Goal: Information Seeking & Learning: Learn about a topic

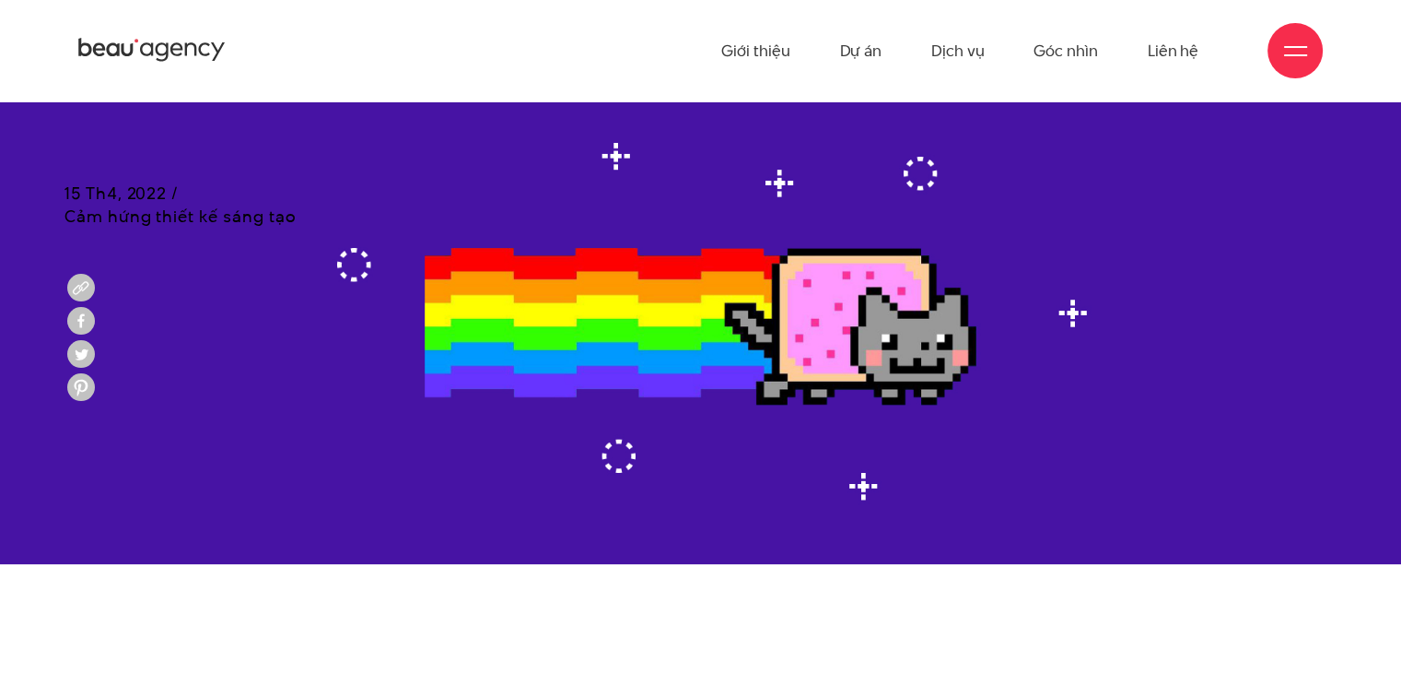
scroll to position [461, 0]
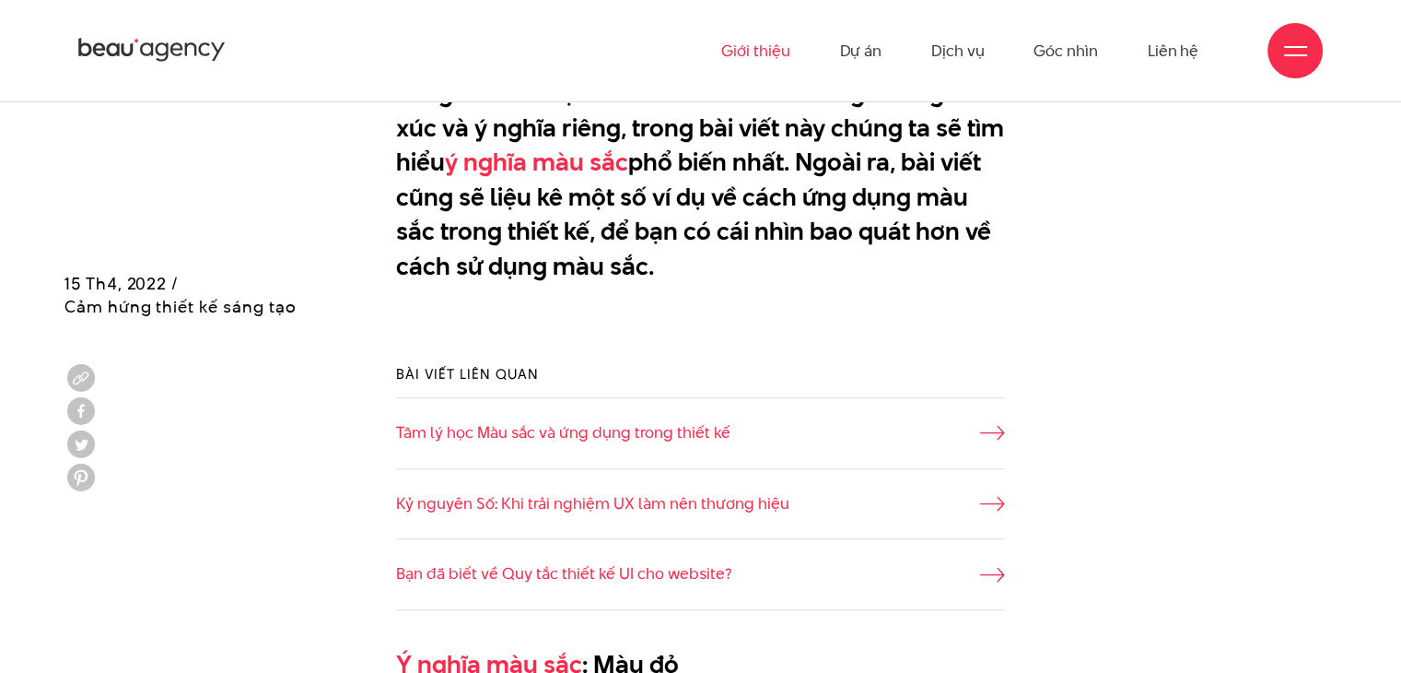
scroll to position [955, 0]
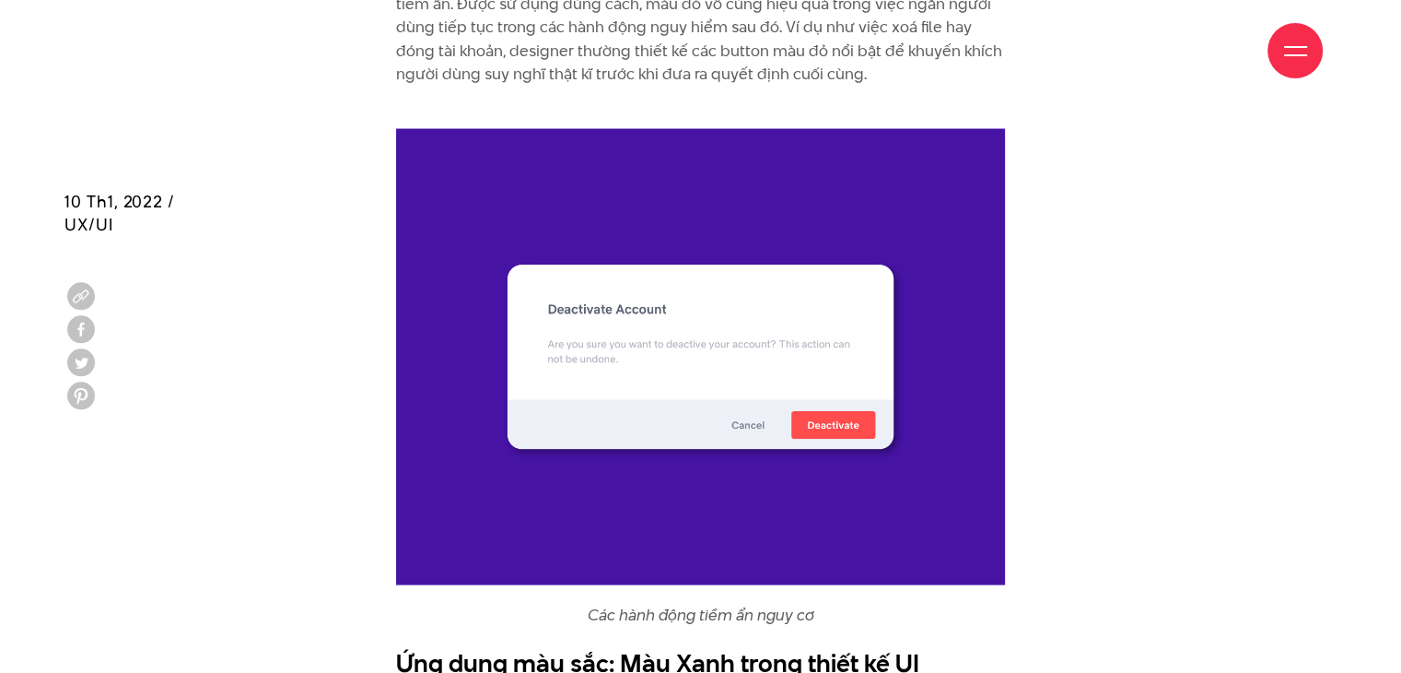
scroll to position [4146, 0]
